Goal: Information Seeking & Learning: Learn about a topic

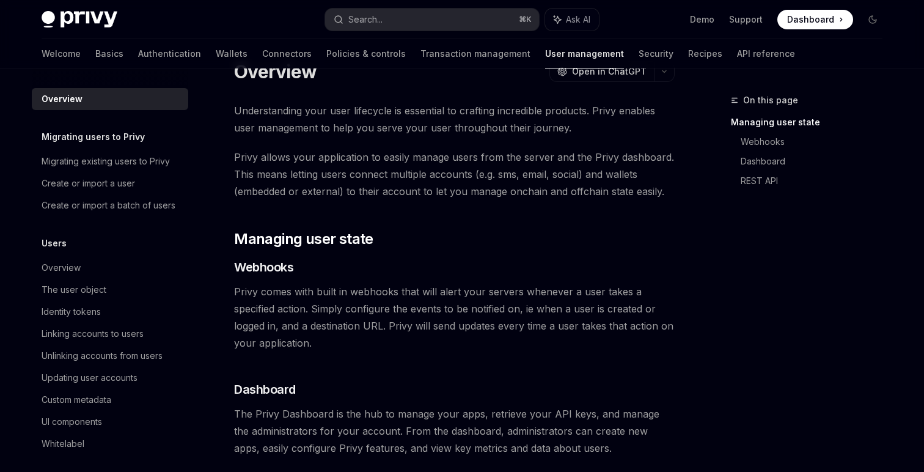
scroll to position [19, 0]
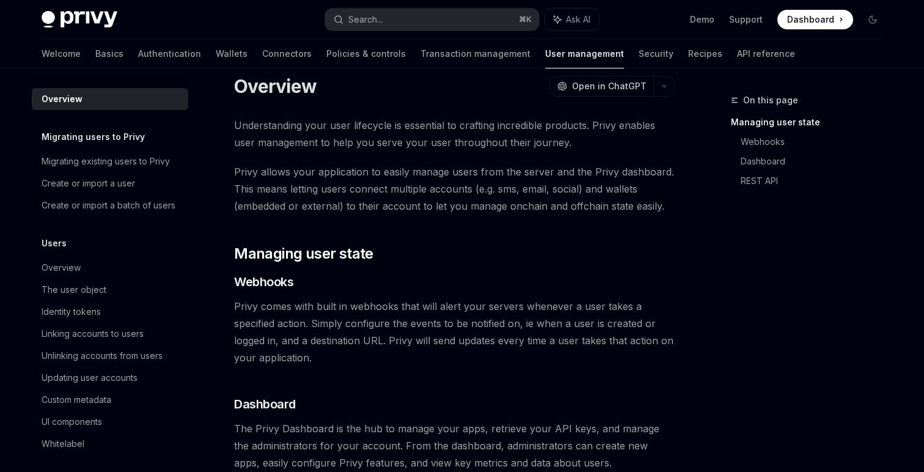
click at [432, 210] on span "Privy allows your application to easily manage users from the server and the Pr…" at bounding box center [454, 188] width 441 height 51
click at [433, 222] on div "Understanding your user lifecycle is essential to crafting incredible products.…" at bounding box center [454, 338] width 441 height 442
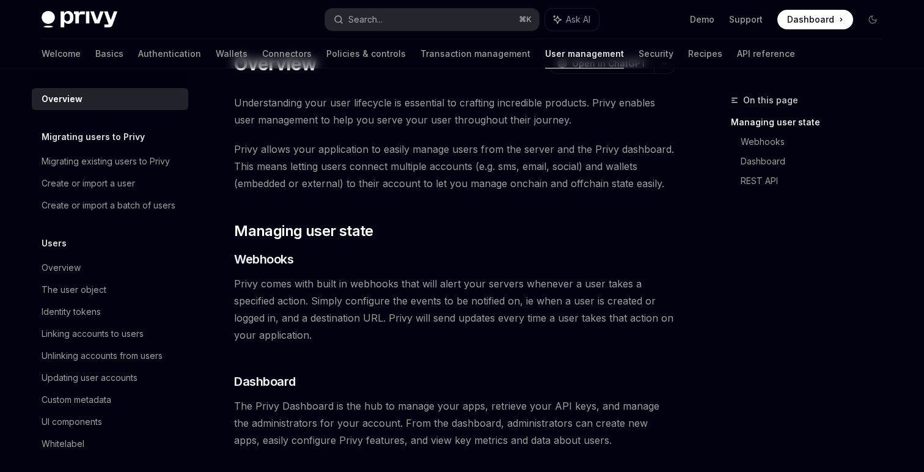
scroll to position [0, 0]
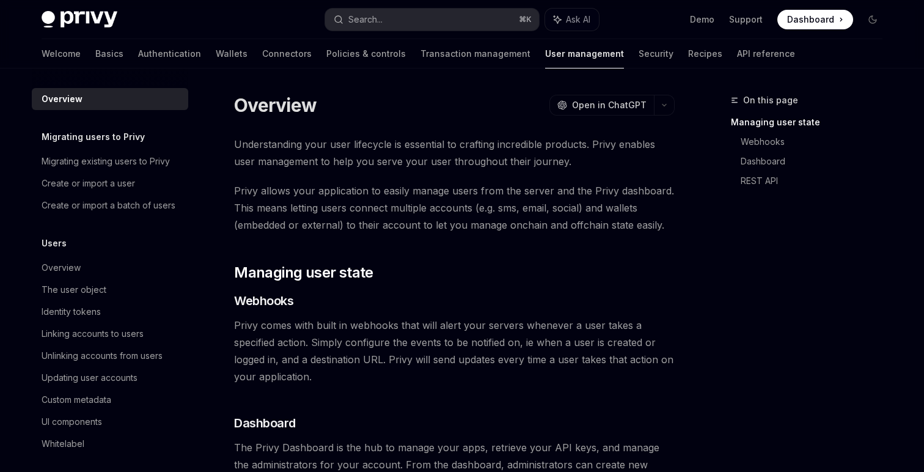
click at [393, 131] on div "Overview OpenAI Open in ChatGPT OpenAI Open in ChatGPT Understanding your user …" at bounding box center [339, 426] width 675 height 667
click at [638, 55] on link "Security" at bounding box center [655, 53] width 35 height 29
type textarea "*"
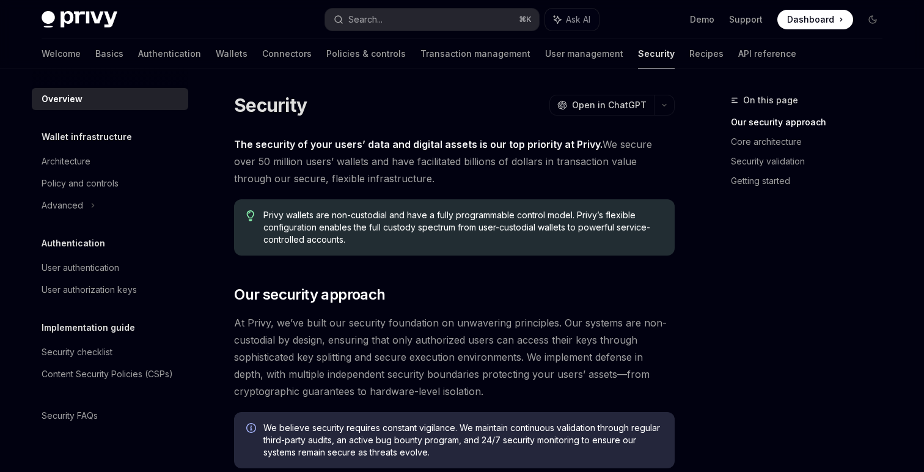
click at [438, 180] on span "The security of your users’ data and digital assets is our top priority at Priv…" at bounding box center [454, 161] width 441 height 51
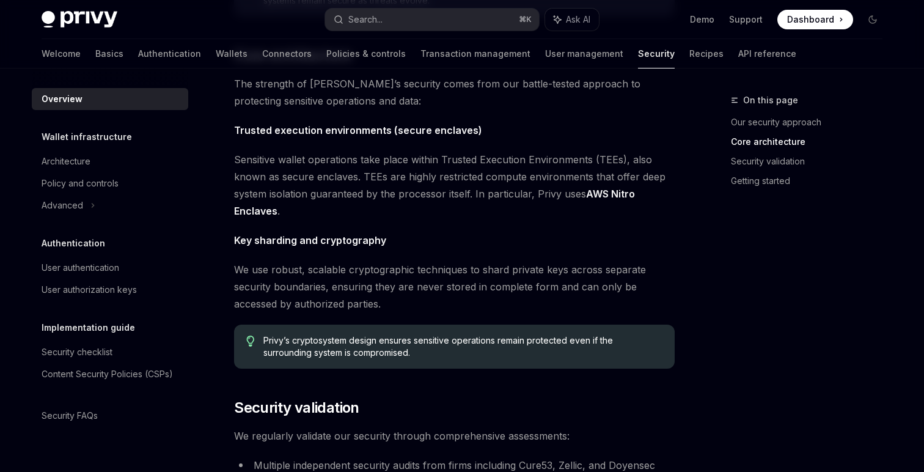
scroll to position [446, 0]
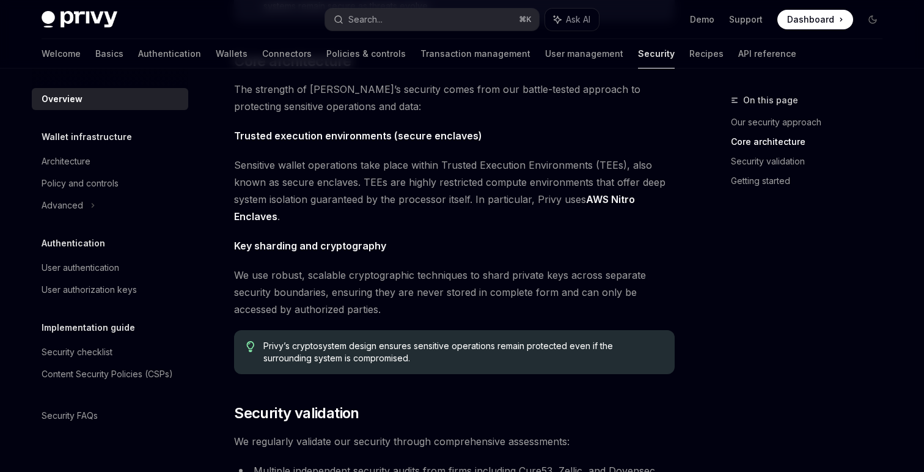
click at [448, 141] on strong "Trusted execution environments (secure enclaves)" at bounding box center [358, 136] width 248 height 12
click at [458, 148] on img at bounding box center [474, 167] width 53 height 53
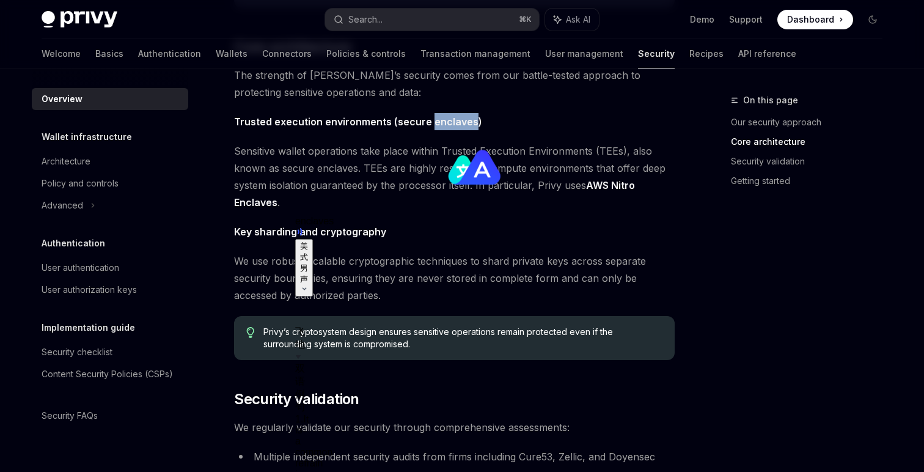
scroll to position [466, 0]
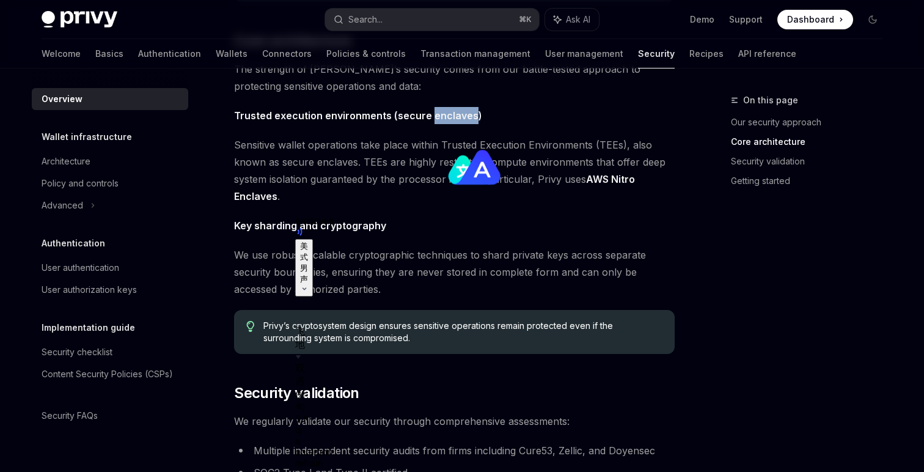
click at [542, 141] on span "Sensitive wallet operations take place within Trusted Execution Environments (T…" at bounding box center [454, 170] width 441 height 68
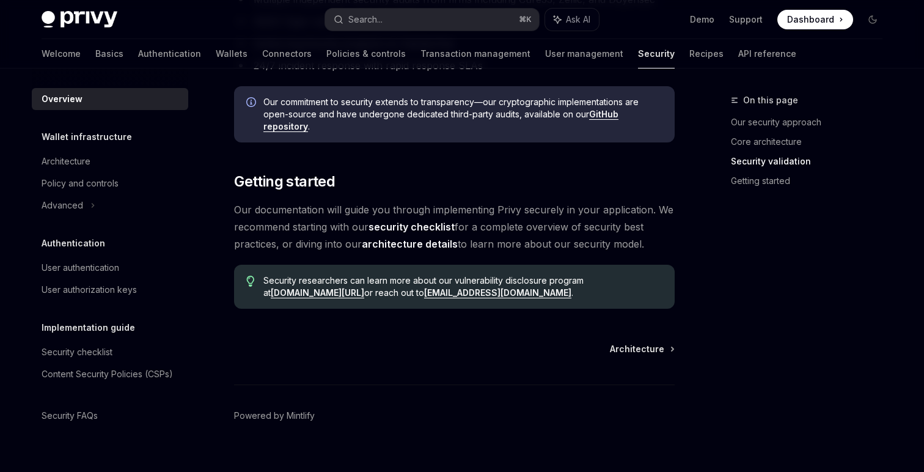
scroll to position [935, 0]
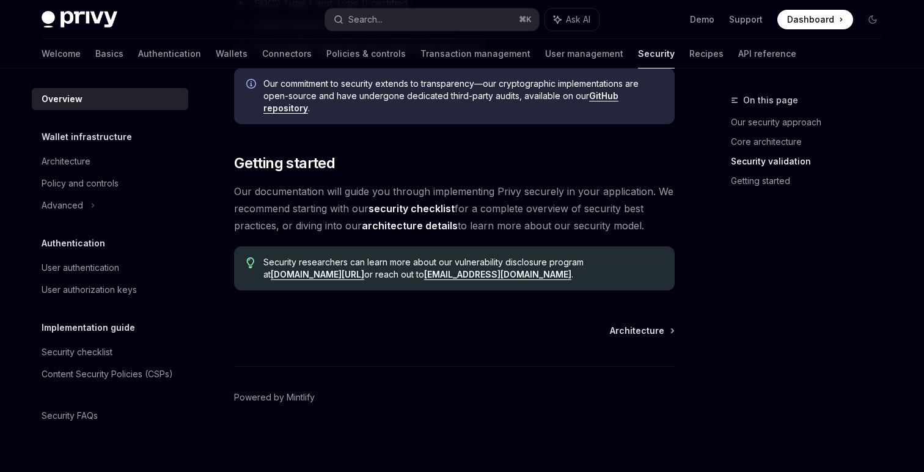
click at [524, 159] on h2 "​ Getting started" at bounding box center [454, 163] width 441 height 20
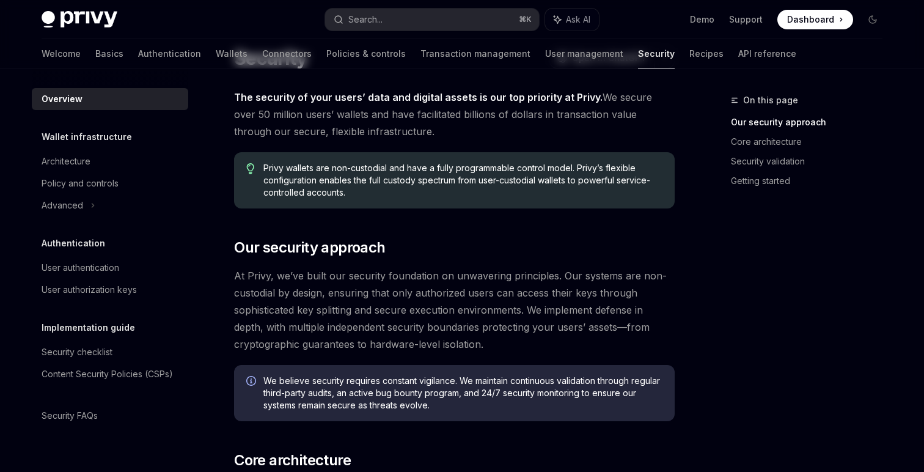
scroll to position [0, 0]
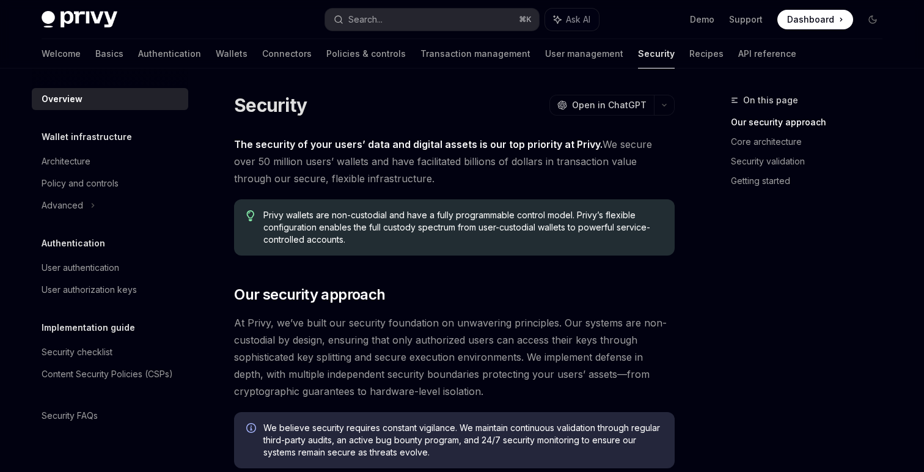
drag, startPoint x: 282, startPoint y: 144, endPoint x: 411, endPoint y: 144, distance: 128.9
click at [411, 144] on strong "The security of your users’ data and digital assets is our top priority at Priv…" at bounding box center [418, 144] width 368 height 12
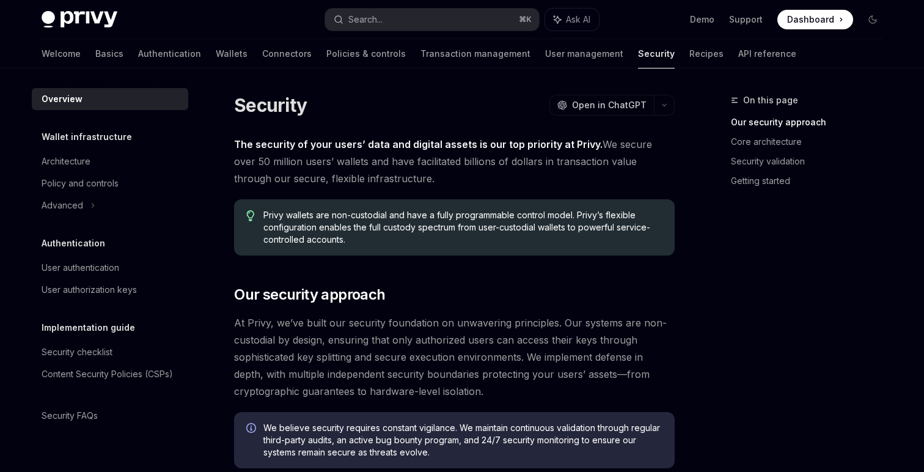
click at [452, 184] on span "The security of your users’ data and digital assets is our top priority at Priv…" at bounding box center [454, 161] width 441 height 51
click at [475, 166] on span "The security of your users’ data and digital assets is our top priority at Priv…" at bounding box center [454, 161] width 441 height 51
